Goal: Navigation & Orientation: Go to known website

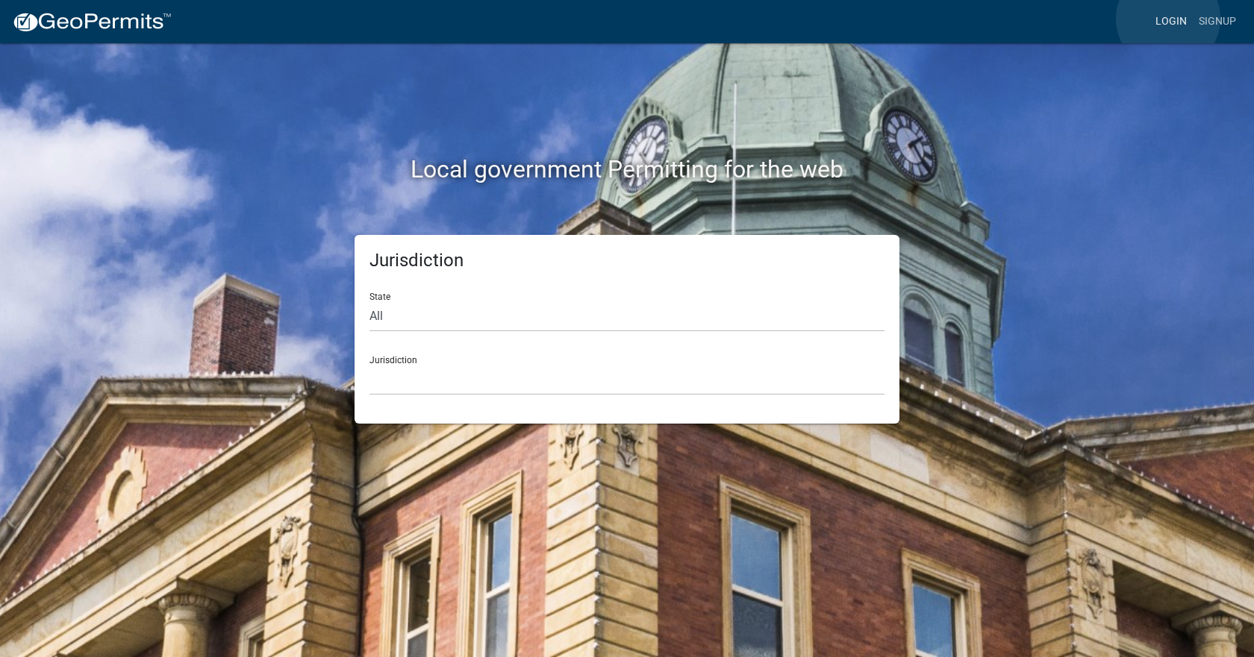
click at [1168, 19] on link "Login" at bounding box center [1170, 21] width 43 height 28
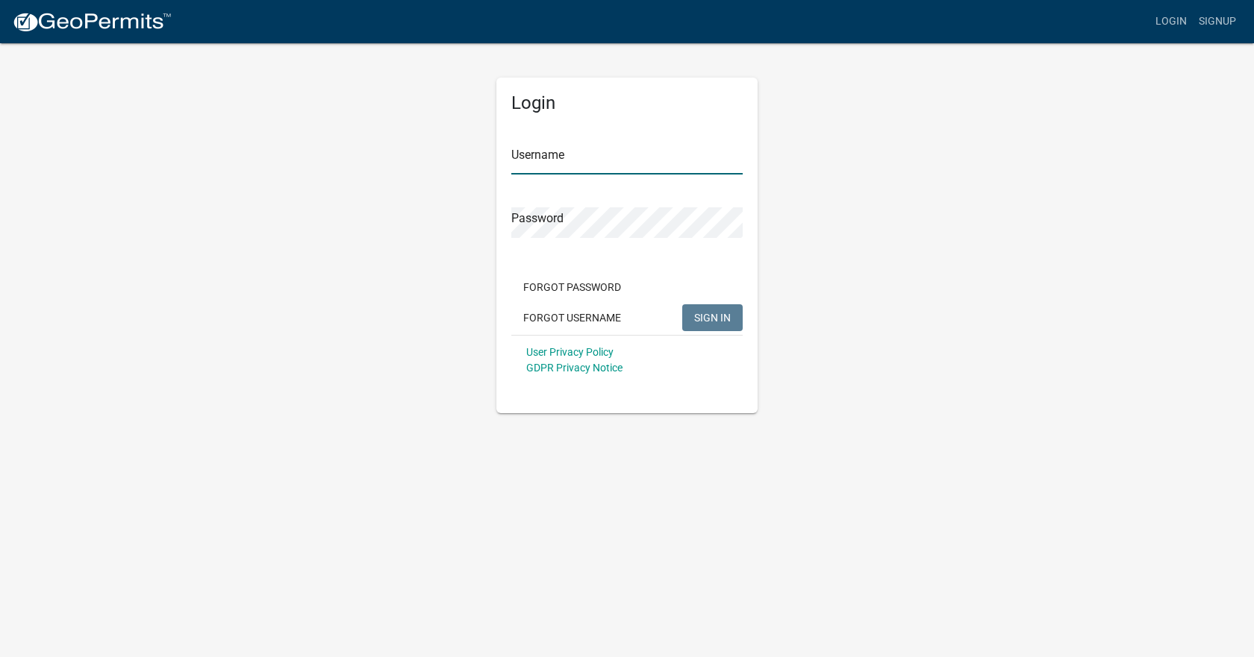
type input "[PERSON_NAME]"
click at [647, 290] on div "Forgot Password Forgot Username SIGN IN" at bounding box center [626, 304] width 231 height 61
drag, startPoint x: 559, startPoint y: 163, endPoint x: 482, endPoint y: 166, distance: 76.9
click at [482, 166] on div "Login Username [PERSON_NAME] Password Forgot Password Forgot Username SIGN IN U…" at bounding box center [626, 228] width 851 height 372
type input "jocoSRstaff"
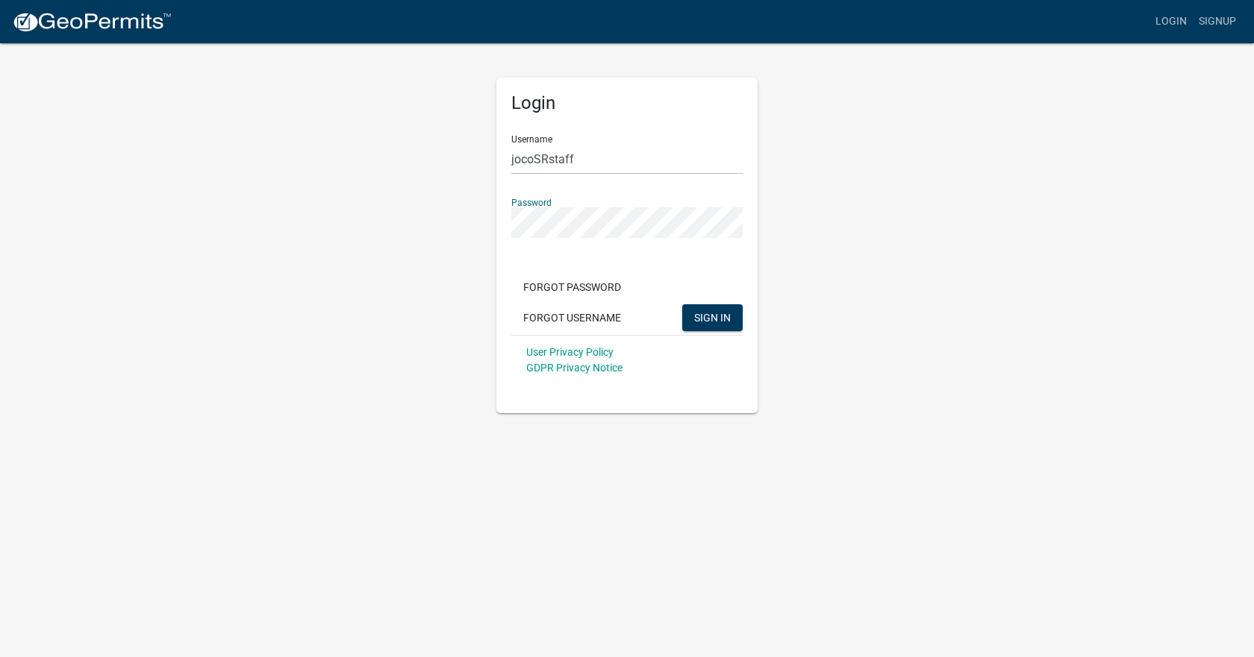
click at [682, 304] on button "SIGN IN" at bounding box center [712, 317] width 60 height 27
